Goal: Information Seeking & Learning: Understand process/instructions

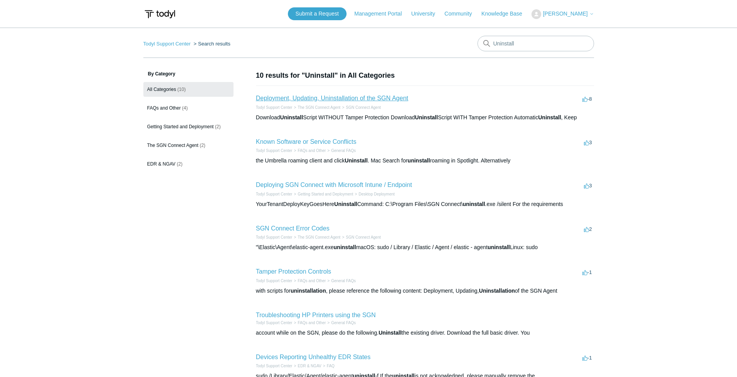
click at [339, 99] on link "Deployment, Updating, Uninstallation of the SGN Agent" at bounding box center [332, 98] width 152 height 7
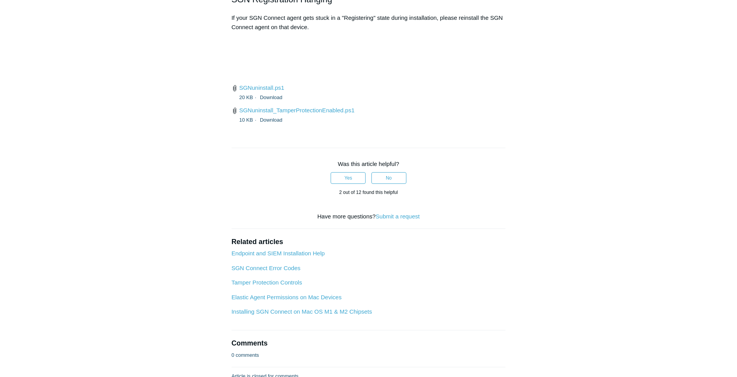
scroll to position [1825, 0]
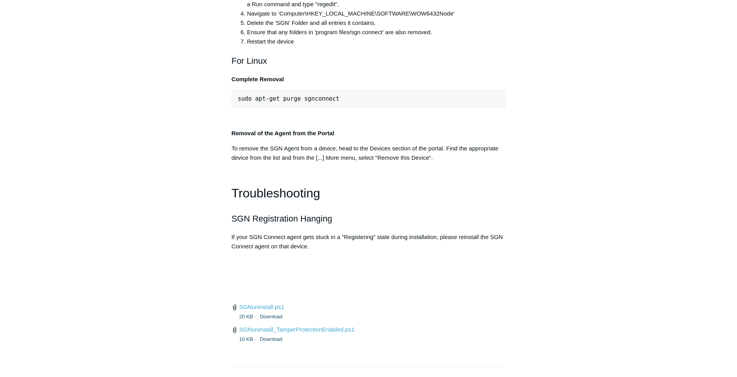
scroll to position [1631, 0]
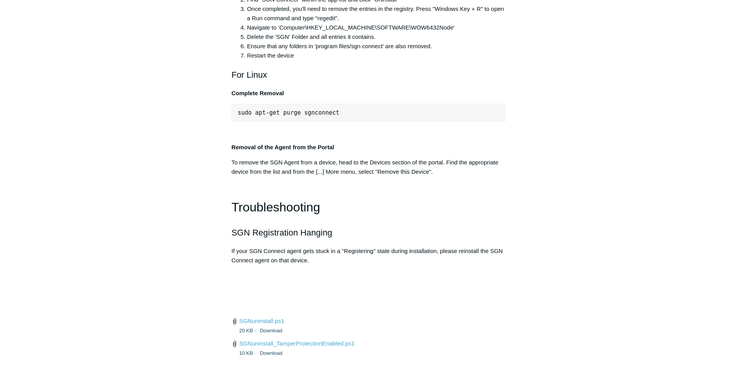
drag, startPoint x: 268, startPoint y: 177, endPoint x: 230, endPoint y: 183, distance: 39.2
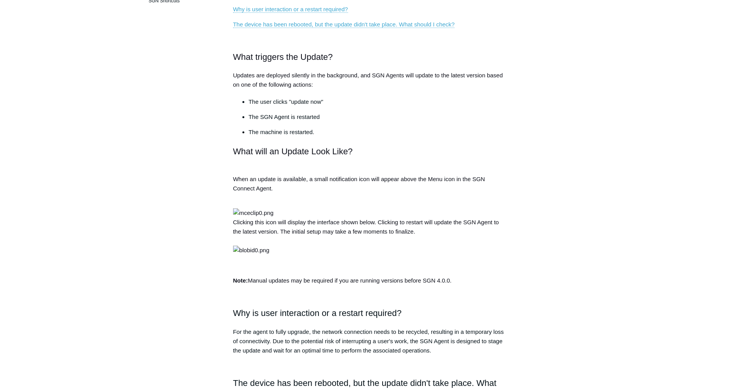
scroll to position [198, 0]
